Goal: Information Seeking & Learning: Learn about a topic

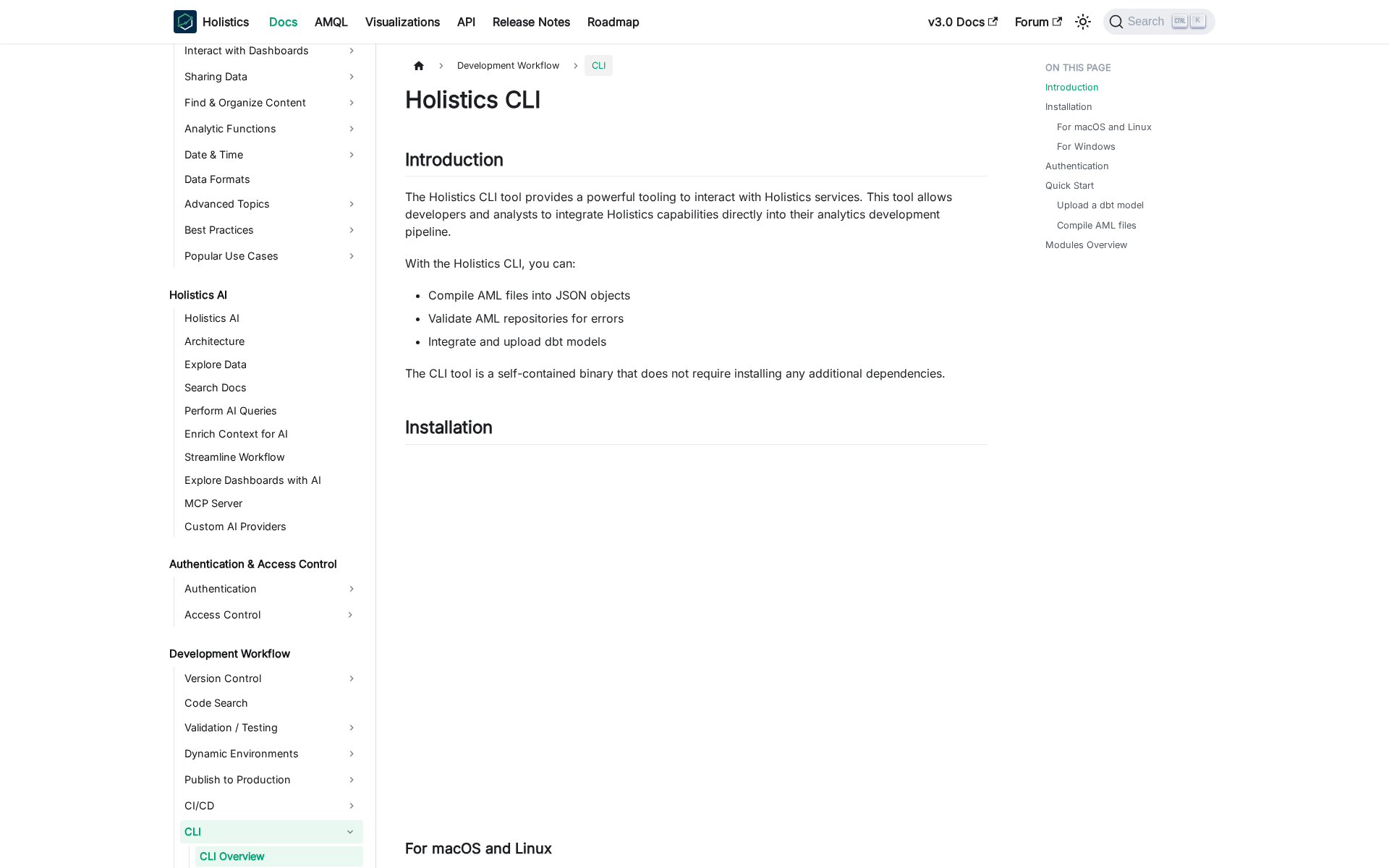
scroll to position [668, 0]
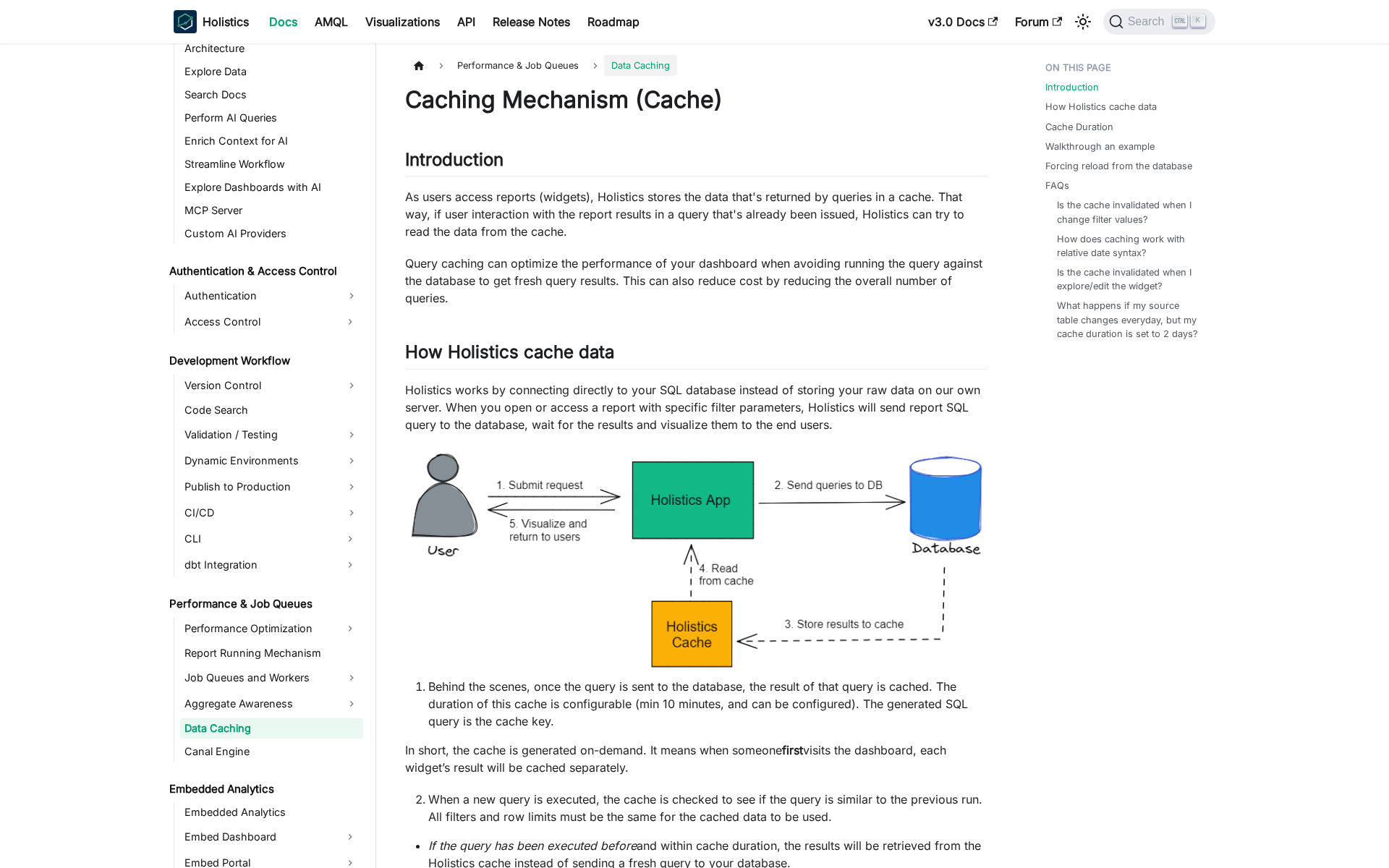
scroll to position [833, 0]
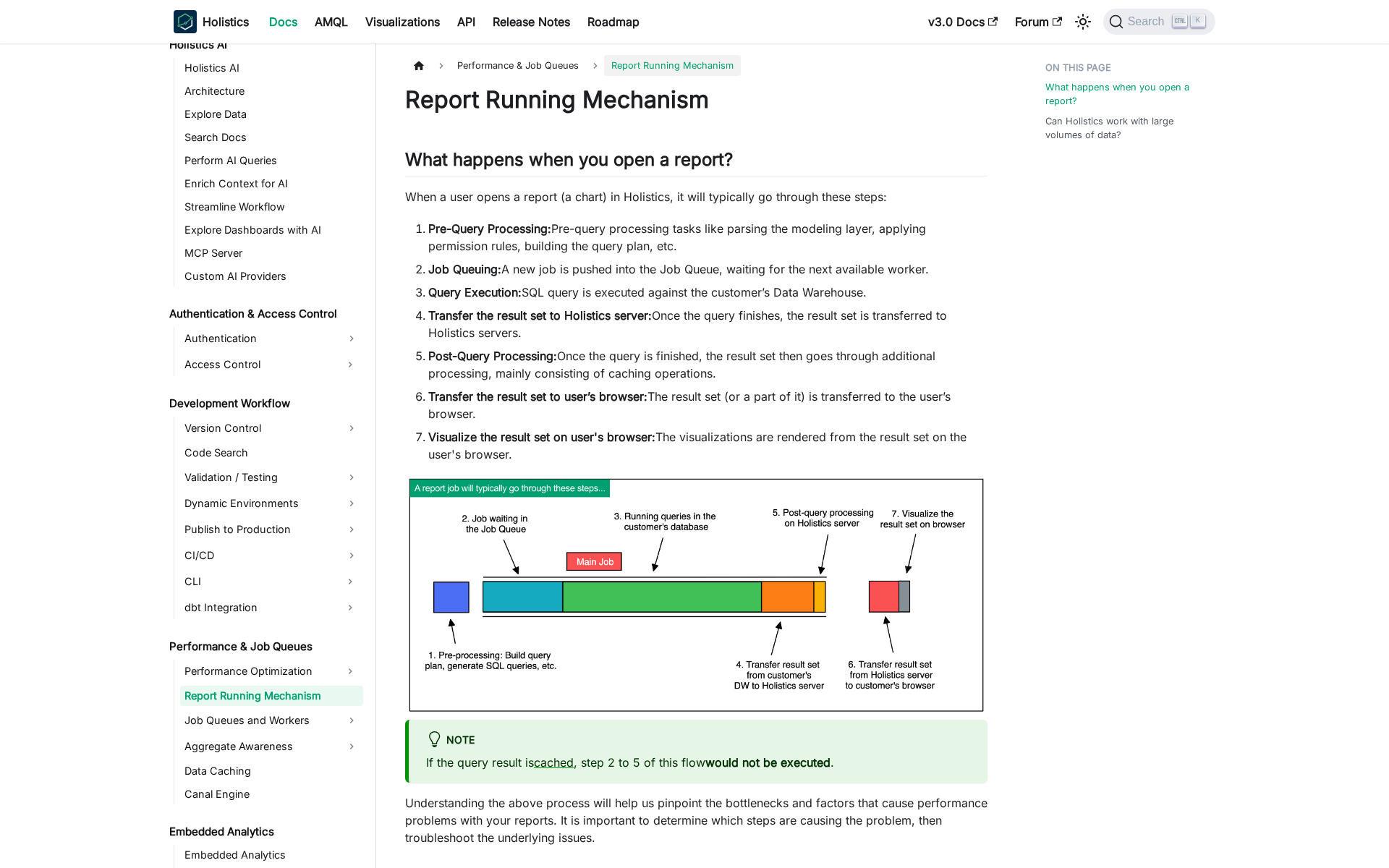
scroll to position [758, 0]
